Goal: Task Accomplishment & Management: Manage account settings

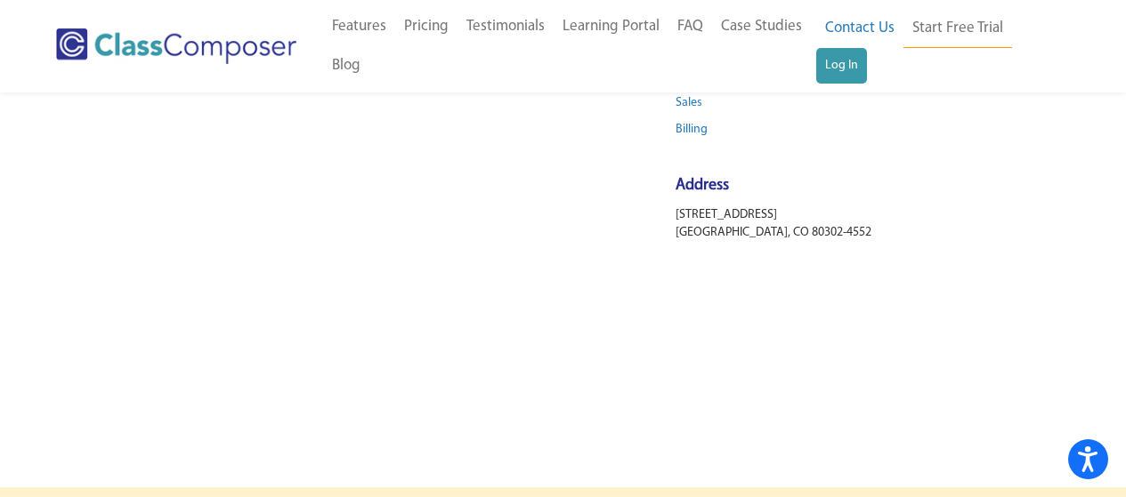
scroll to position [267, 0]
click at [863, 68] on link "Log In" at bounding box center [841, 66] width 51 height 36
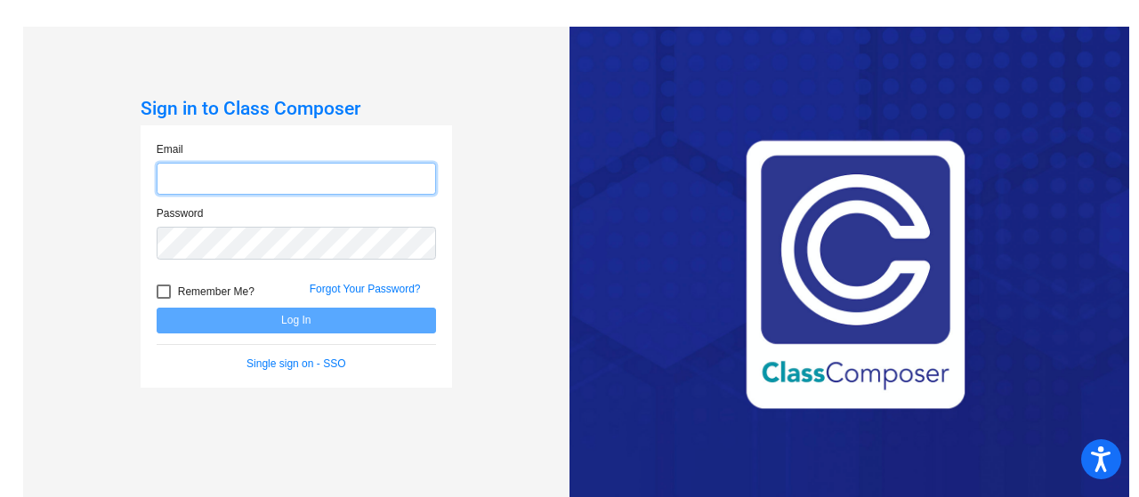
type input "ssilvasoto@ceres.k12.ca.us"
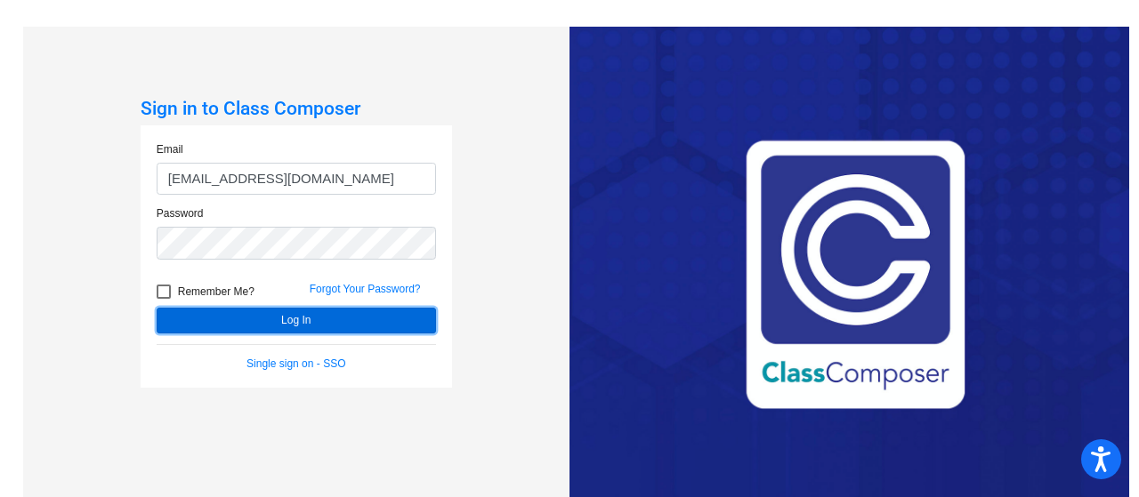
click at [383, 311] on button "Log In" at bounding box center [296, 321] width 279 height 26
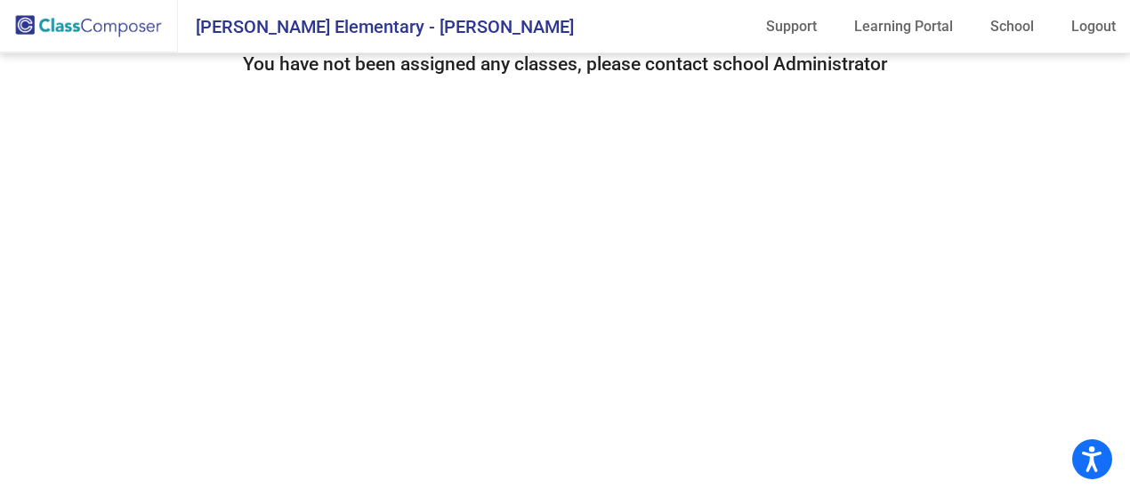
click at [384, 65] on h3 "You have not been assigned any classes, please contact school Administrator" at bounding box center [565, 64] width 644 height 22
click at [407, 24] on span "Samuel Vaughn Elementary - Serafin" at bounding box center [376, 26] width 396 height 28
click at [1011, 6] on mat-toolbar "Samuel Vaughn Elementary - Serafin Support Learning Portal School Logout" at bounding box center [565, 26] width 1130 height 53
click at [1006, 13] on link "School" at bounding box center [1012, 26] width 72 height 28
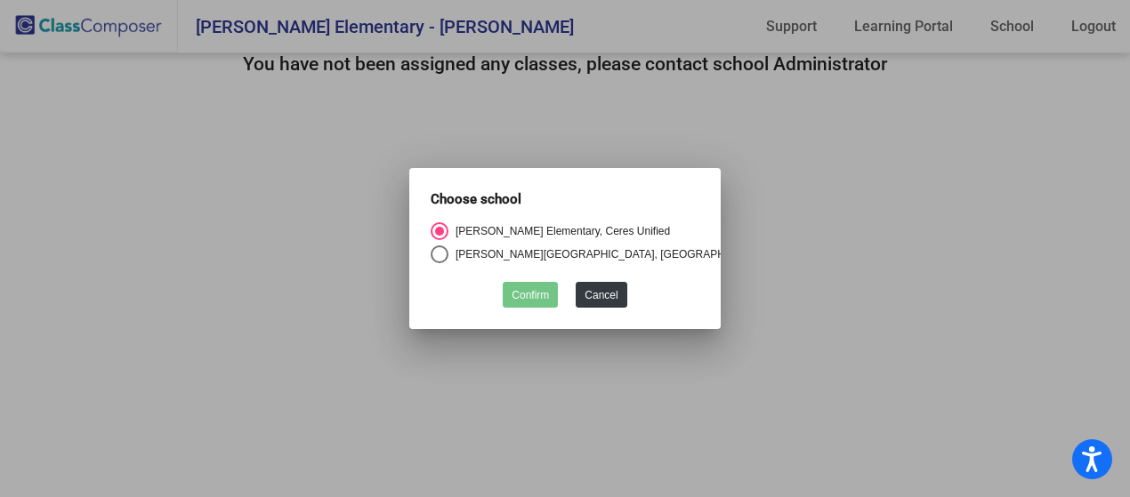
click at [438, 254] on div "Select an option" at bounding box center [440, 255] width 18 height 18
click at [439, 263] on input "Walter White Elementary, Ceres Unified School District" at bounding box center [439, 263] width 1 height 1
radio input "true"
click at [537, 293] on button "Confirm" at bounding box center [530, 295] width 55 height 26
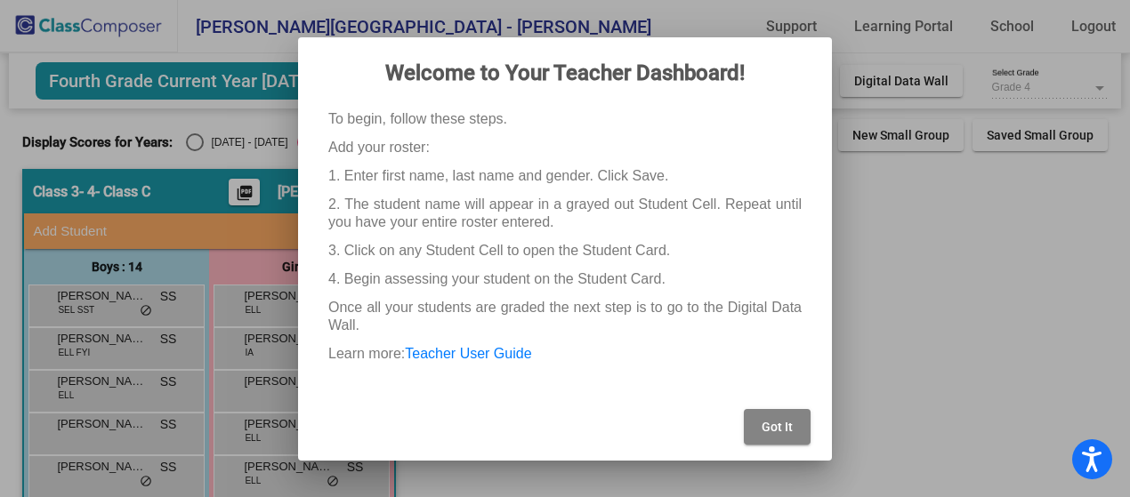
click at [781, 429] on span "Got It" at bounding box center [777, 427] width 31 height 14
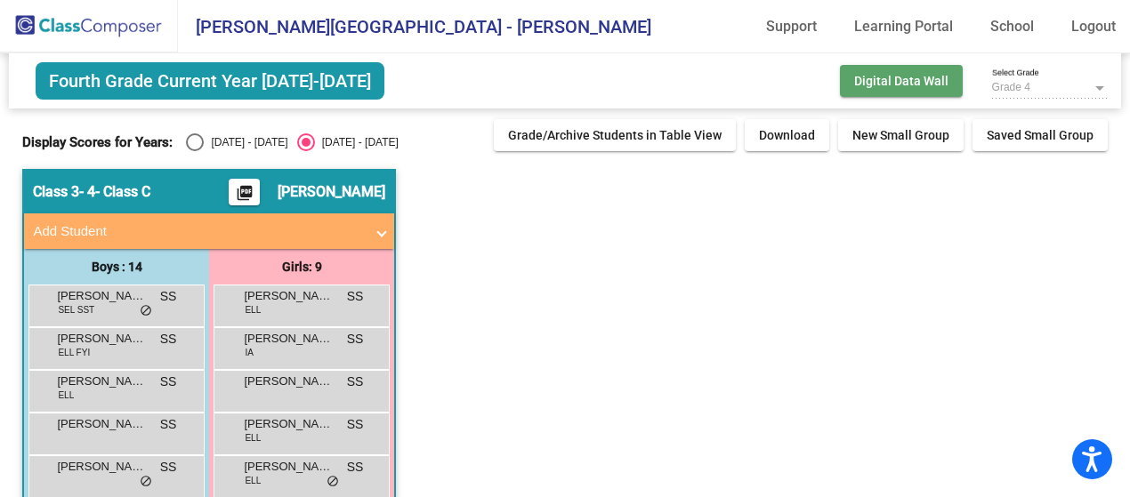
click at [910, 69] on button "Digital Data Wall" at bounding box center [901, 81] width 123 height 32
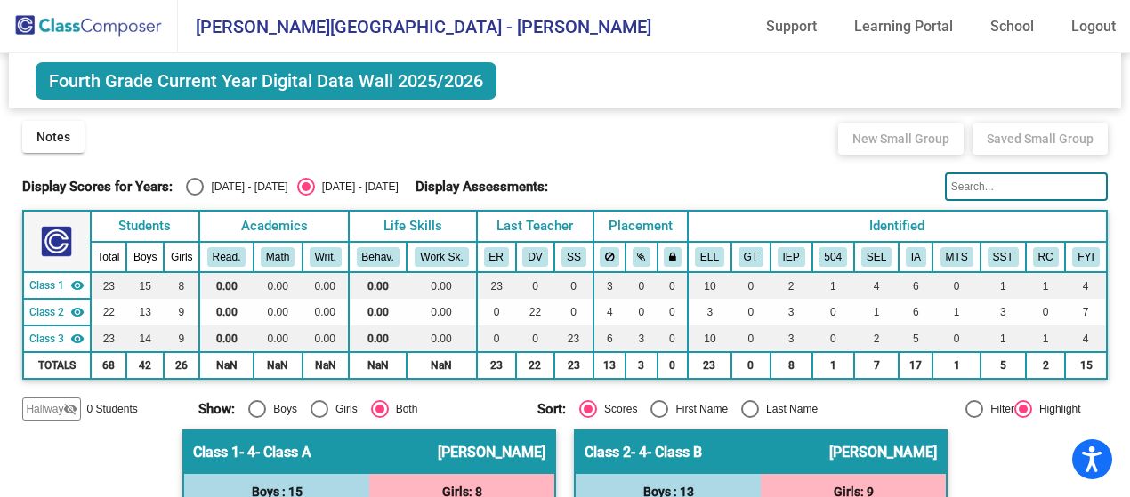
click at [183, 192] on div "Display Scores for Years: 2024 - 2025 2025 - 2026" at bounding box center [212, 187] width 380 height 18
click at [186, 190] on div "Select an option" at bounding box center [195, 187] width 18 height 18
click at [194, 196] on input "2024 - 2025" at bounding box center [194, 196] width 1 height 1
radio input "true"
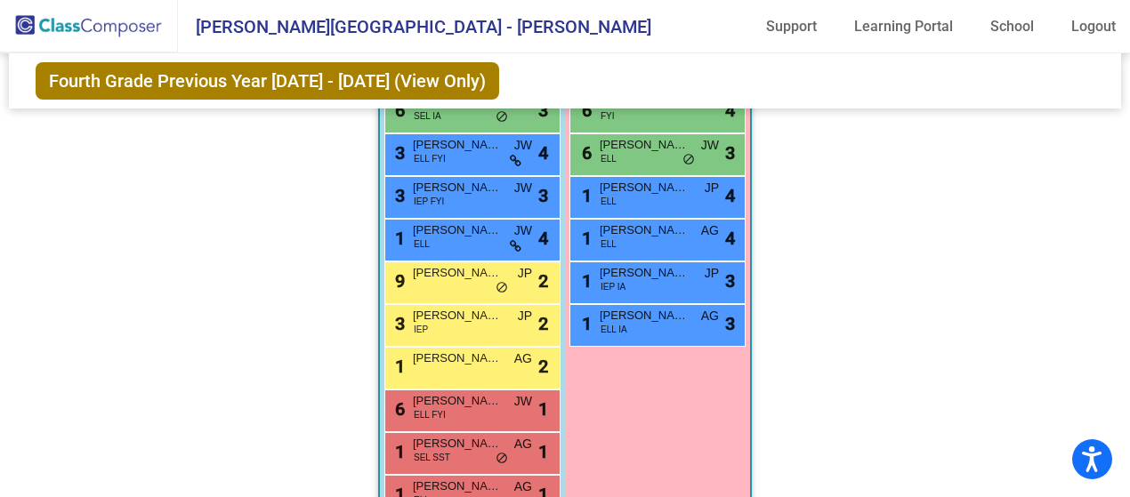
scroll to position [1420, 0]
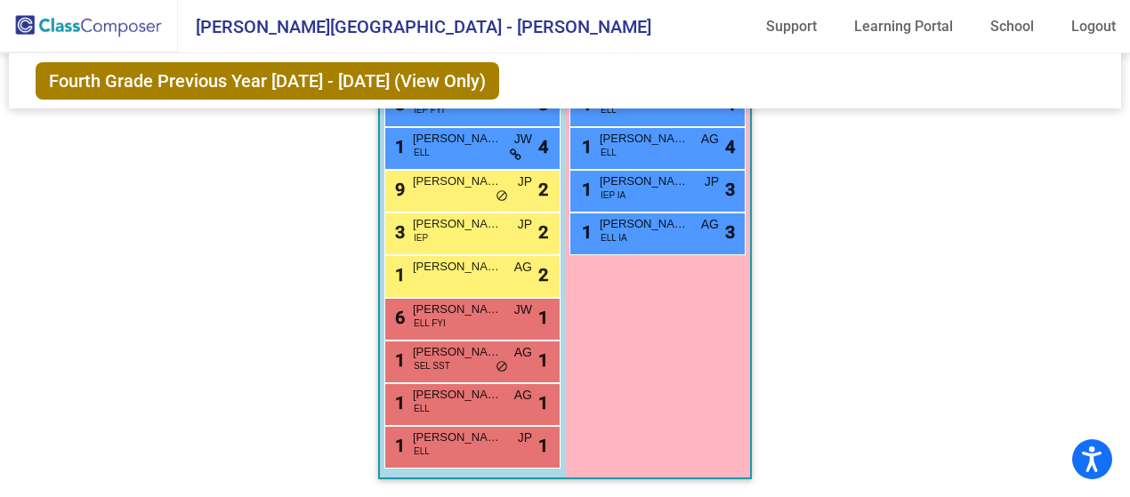
click at [0, 0] on div "Girls: 9 9 Aubrey Ruiz IA AG lock do_not_disturb_alt 4 9 Fernanda Rosales Sanch…" at bounding box center [0, 0] width 0 height 0
